Goal: Navigation & Orientation: Find specific page/section

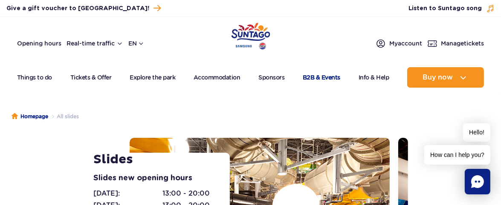
click at [325, 80] on link "B2B & Events" at bounding box center [322, 77] width 38 height 20
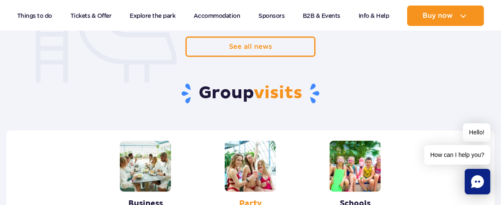
scroll to position [815, 0]
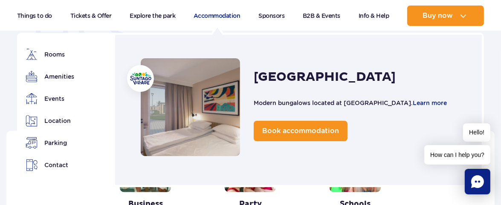
click at [225, 22] on link "Accommodation" at bounding box center [217, 16] width 47 height 20
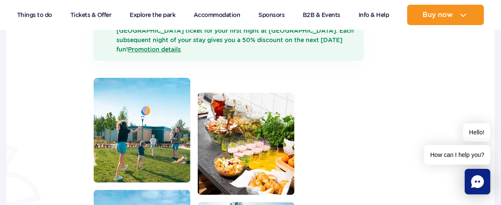
scroll to position [475, 0]
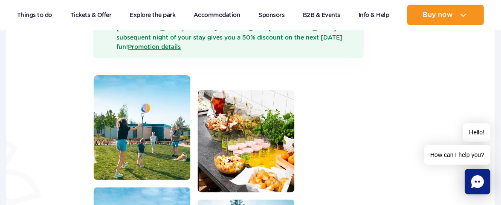
click at [207, 114] on div at bounding box center [194, 188] width 214 height 227
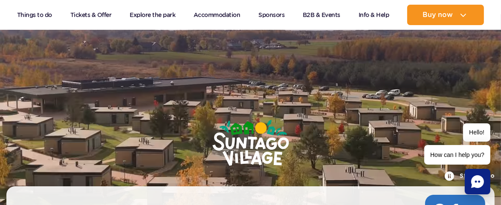
scroll to position [3, 0]
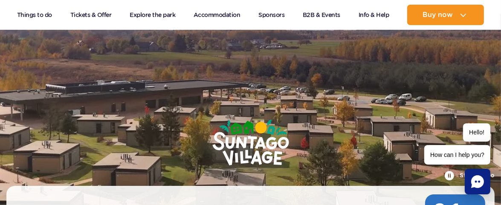
click at [207, 114] on img at bounding box center [250, 144] width 145 height 114
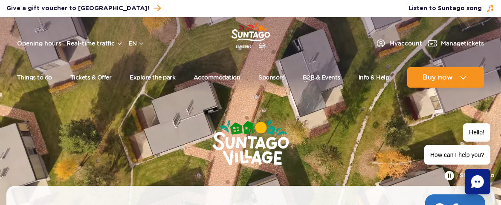
scroll to position [0, 0]
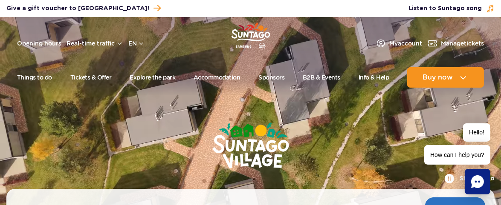
click at [206, 150] on img at bounding box center [250, 147] width 145 height 114
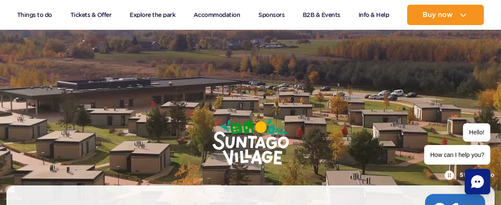
scroll to position [7, 0]
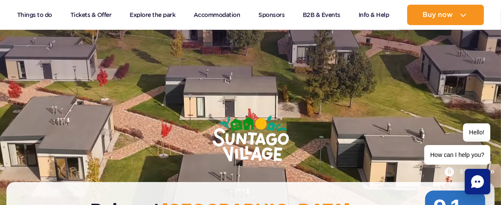
click at [206, 150] on img at bounding box center [250, 140] width 145 height 114
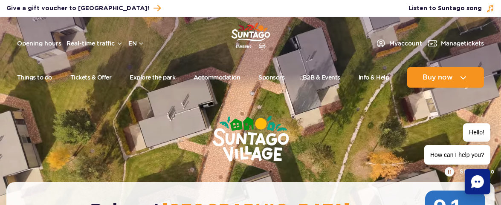
scroll to position [0, 0]
